Goal: Task Accomplishment & Management: Manage account settings

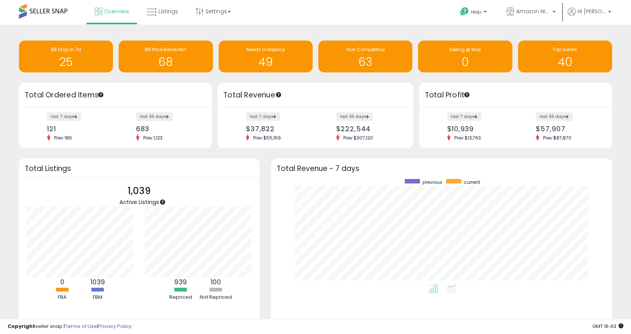
scroll to position [105, 326]
click at [194, 8] on link "Settings" at bounding box center [213, 11] width 46 height 23
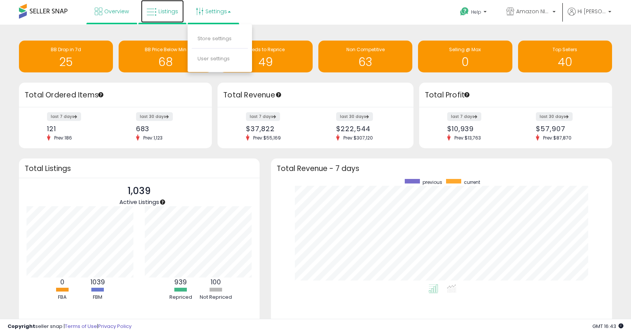
click at [168, 12] on span "Listings" at bounding box center [168, 12] width 20 height 8
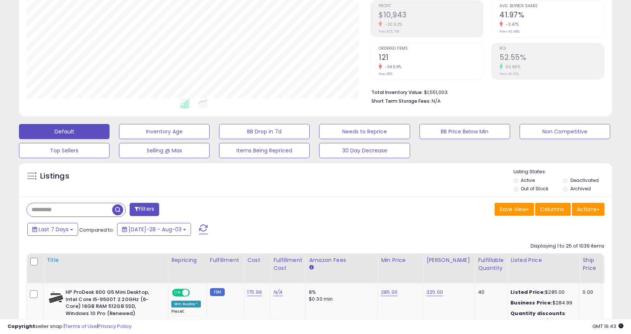
scroll to position [152, 0]
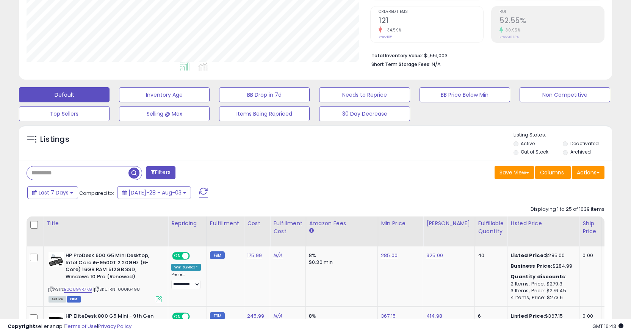
click at [77, 169] on input "text" at bounding box center [78, 172] width 102 height 13
paste input "**********"
type input "**********"
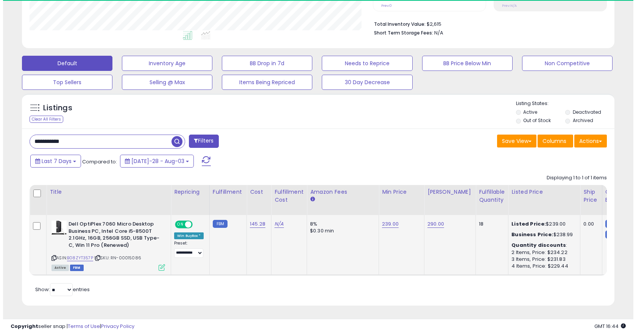
scroll to position [155, 344]
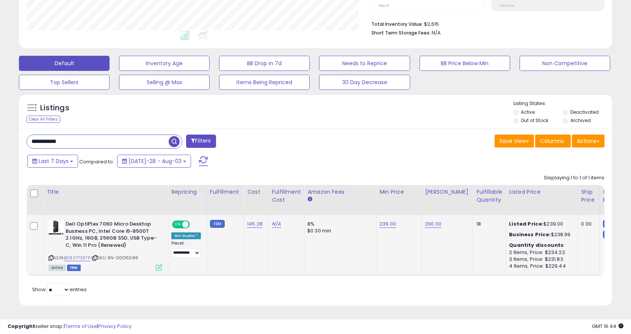
click at [158, 264] on icon at bounding box center [159, 267] width 6 height 6
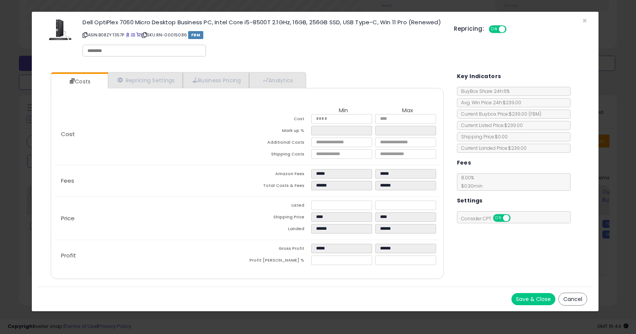
click at [574, 298] on button "Cancel" at bounding box center [573, 298] width 29 height 13
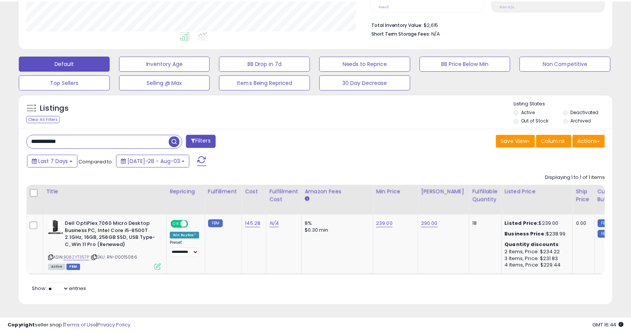
scroll to position [378615, 378427]
